Goal: Task Accomplishment & Management: Manage account settings

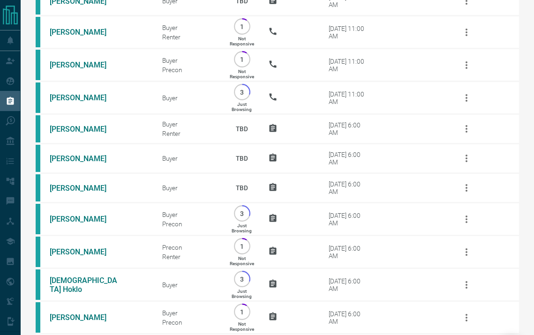
scroll to position [500, 0]
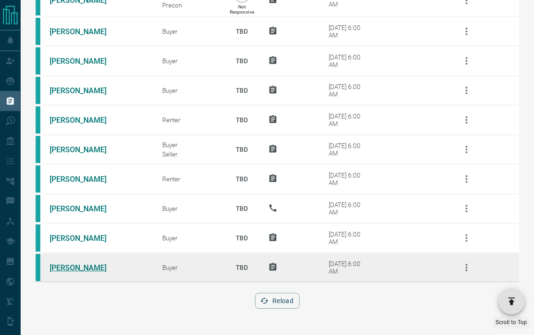
click at [82, 268] on link "[PERSON_NAME]" at bounding box center [85, 268] width 70 height 9
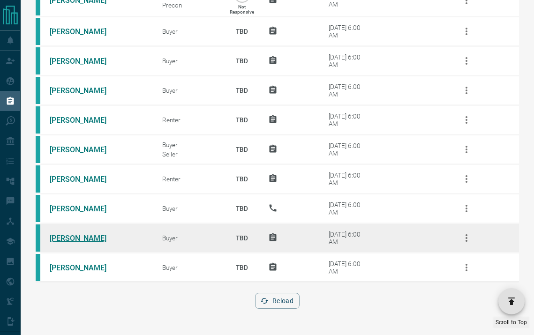
click at [71, 235] on link "[PERSON_NAME]" at bounding box center [85, 238] width 70 height 9
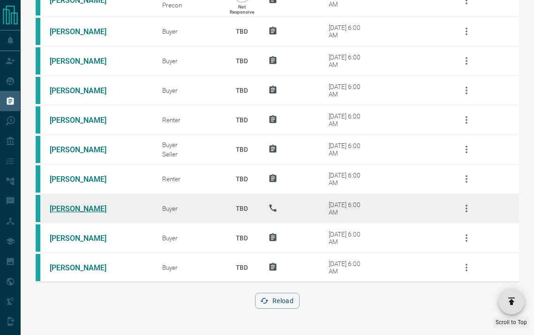
click at [74, 209] on link "[PERSON_NAME]" at bounding box center [85, 209] width 70 height 9
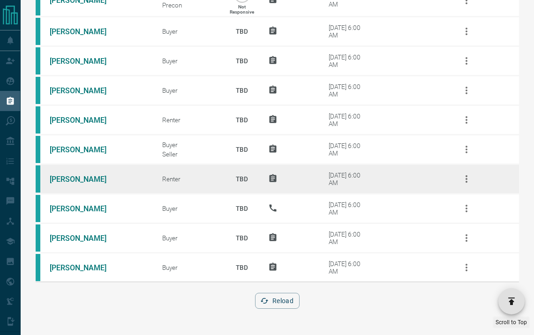
click at [68, 174] on td "[PERSON_NAME]" at bounding box center [92, 180] width 113 height 30
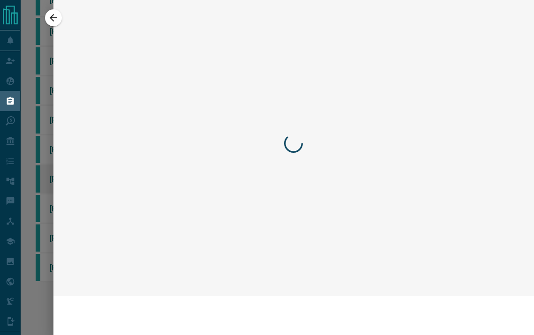
scroll to position [442, 0]
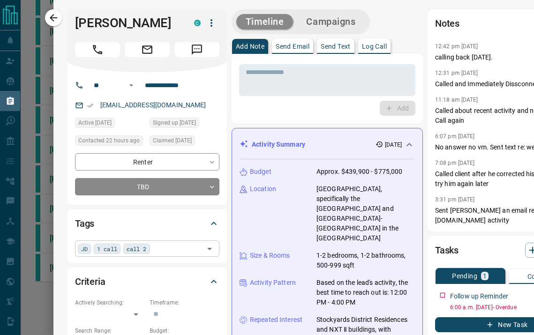
click at [162, 250] on div "JD 1 call call 2 ​" at bounding box center [147, 249] width 145 height 16
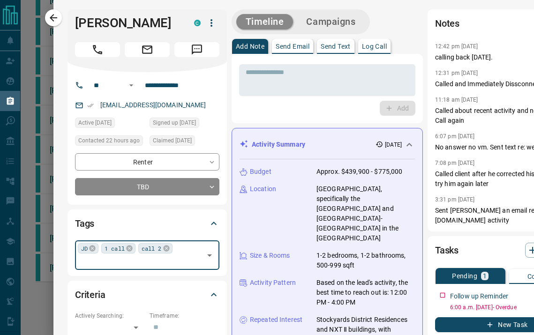
type input "*"
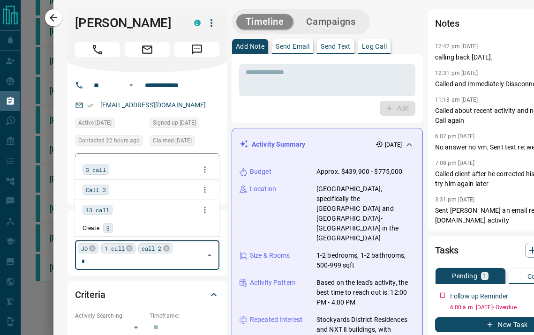
click at [100, 163] on div "3 call" at bounding box center [147, 170] width 129 height 14
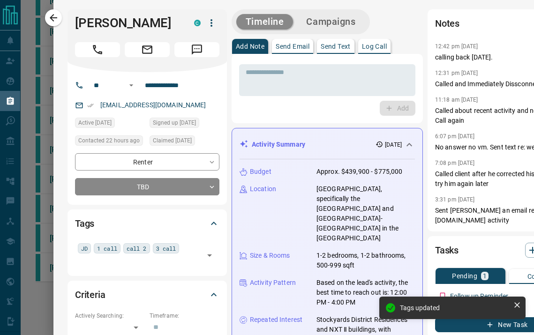
click at [108, 54] on button "Call" at bounding box center [97, 49] width 45 height 15
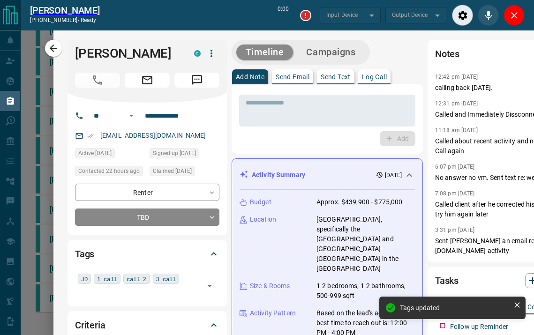
type input "*******"
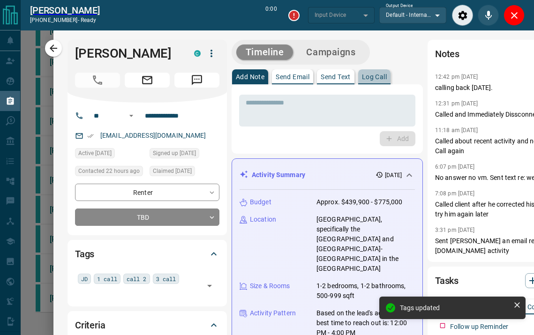
click at [382, 81] on button "Log Call" at bounding box center [374, 76] width 32 height 15
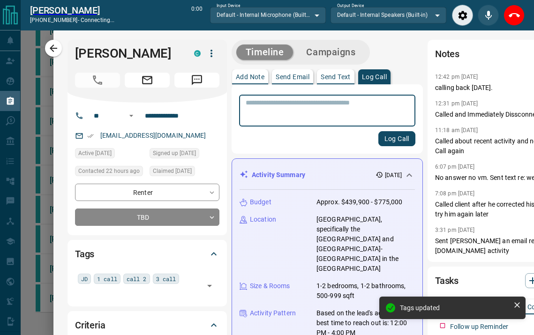
type input "*******"
click at [362, 106] on textarea at bounding box center [327, 111] width 163 height 24
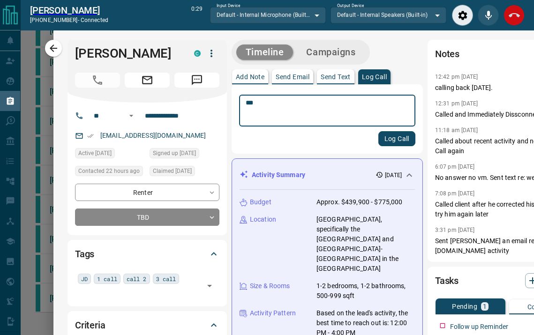
type textarea "***"
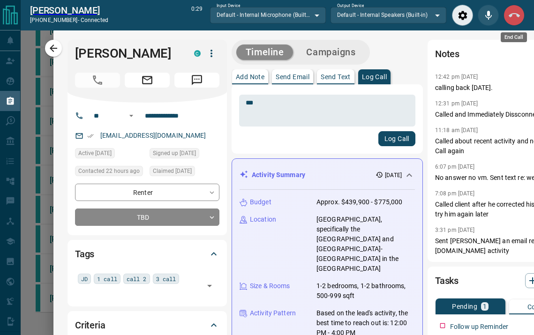
click at [513, 20] on icon "End Call" at bounding box center [514, 15] width 11 height 11
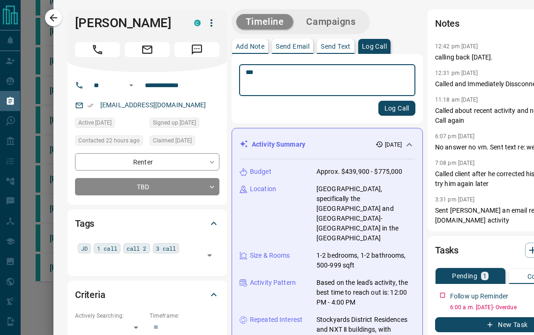
scroll to position [412, 0]
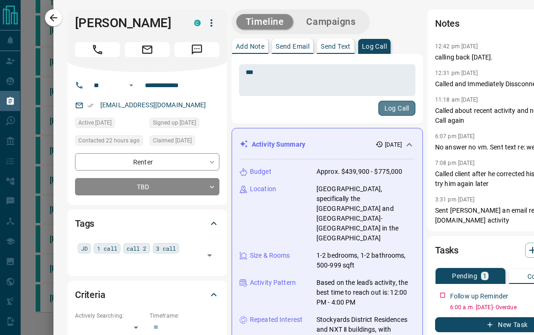
click at [380, 108] on button "Log Call" at bounding box center [397, 108] width 37 height 15
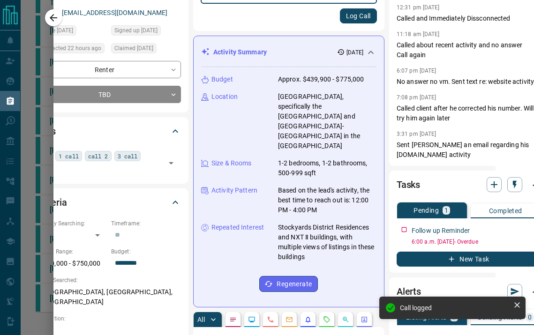
scroll to position [92, 41]
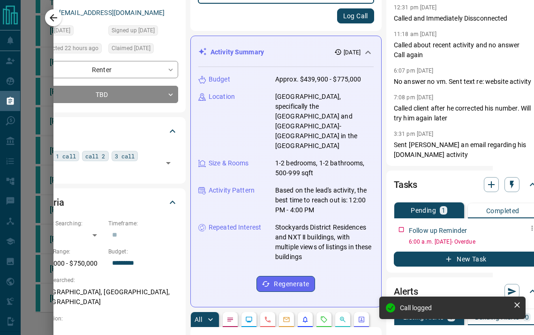
click at [526, 233] on button "button" at bounding box center [532, 228] width 12 height 12
click at [511, 249] on li "Edit" at bounding box center [506, 246] width 41 height 14
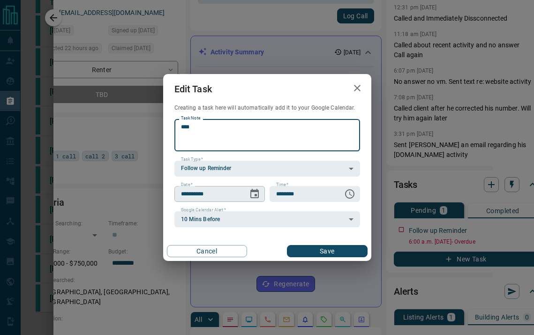
type textarea "****"
click at [255, 196] on icon "Choose date, selected date is Aug 14, 2025" at bounding box center [255, 193] width 8 height 9
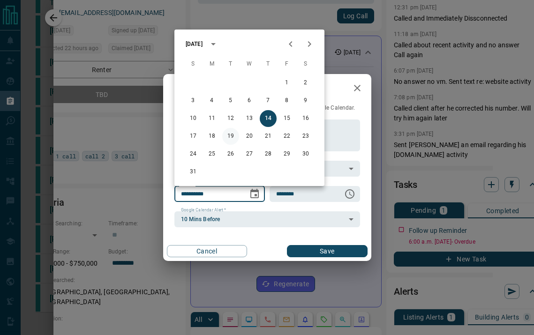
click at [231, 138] on button "19" at bounding box center [230, 136] width 17 height 17
type input "**********"
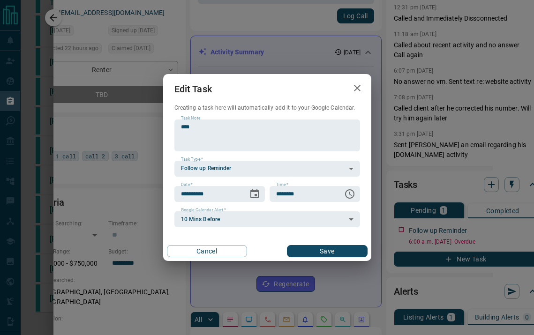
click at [299, 248] on button "Save" at bounding box center [327, 251] width 80 height 12
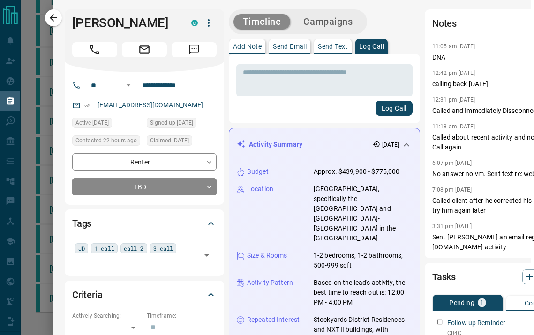
scroll to position [0, 0]
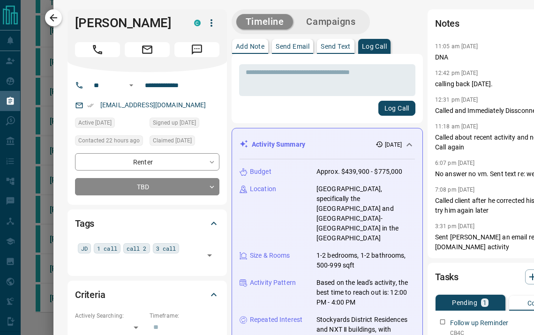
click at [58, 10] on button "button" at bounding box center [53, 17] width 17 height 17
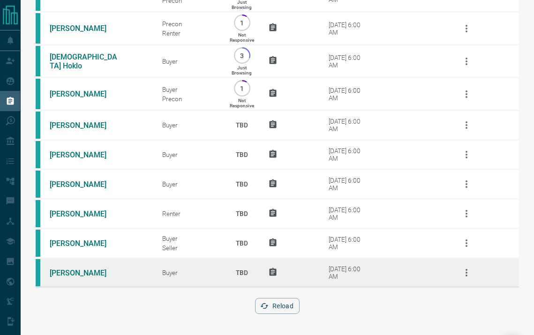
scroll to position [411, 0]
